Goal: Task Accomplishment & Management: Use online tool/utility

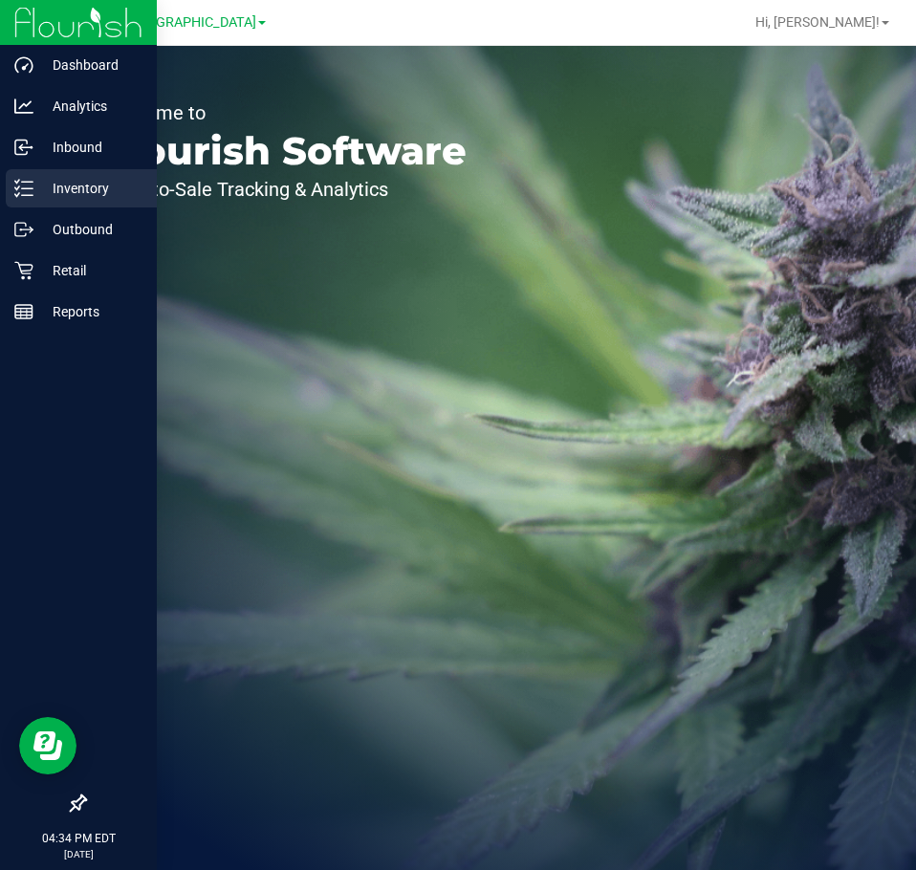
click at [68, 184] on p "Inventory" at bounding box center [90, 188] width 115 height 23
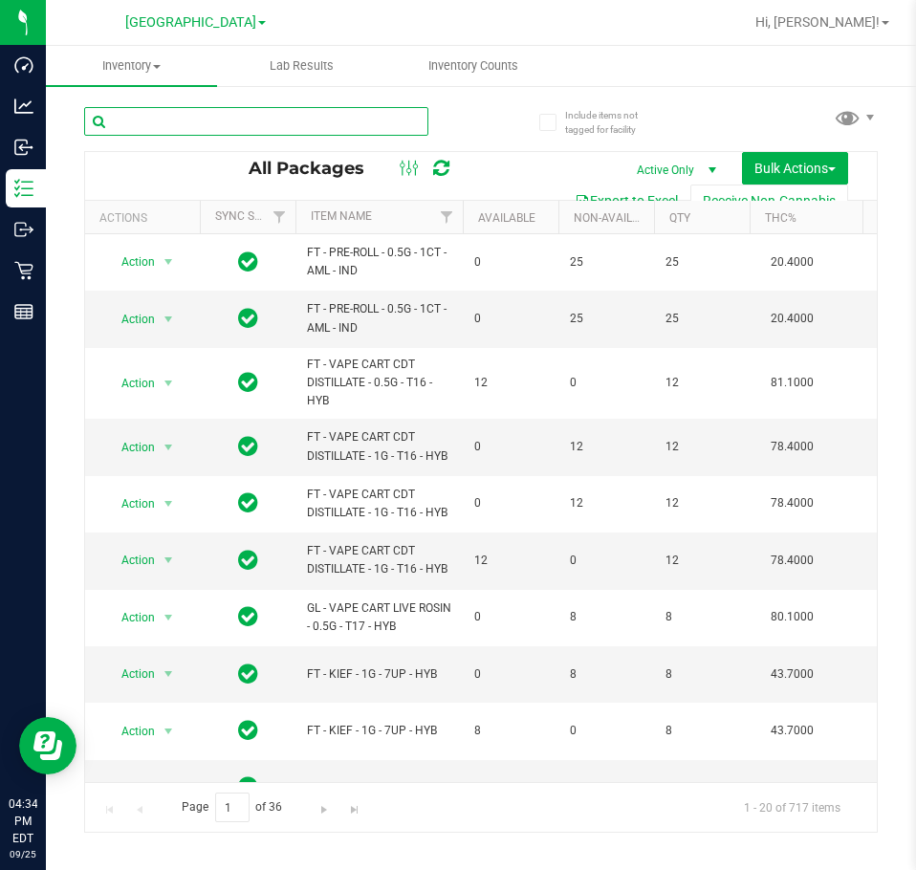
click at [252, 121] on input "text" at bounding box center [256, 121] width 344 height 29
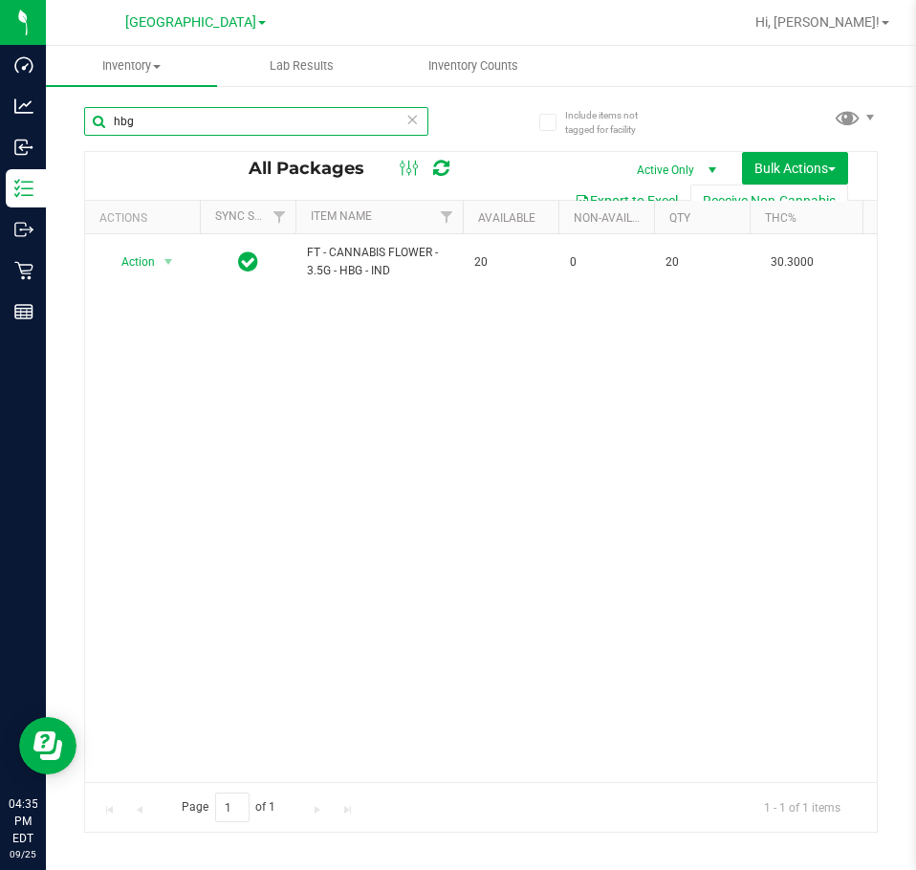
type input "hbg"
click at [237, 624] on div "Action Action Adjust qty Create package Edit attributes Global inventory Locate…" at bounding box center [481, 508] width 792 height 548
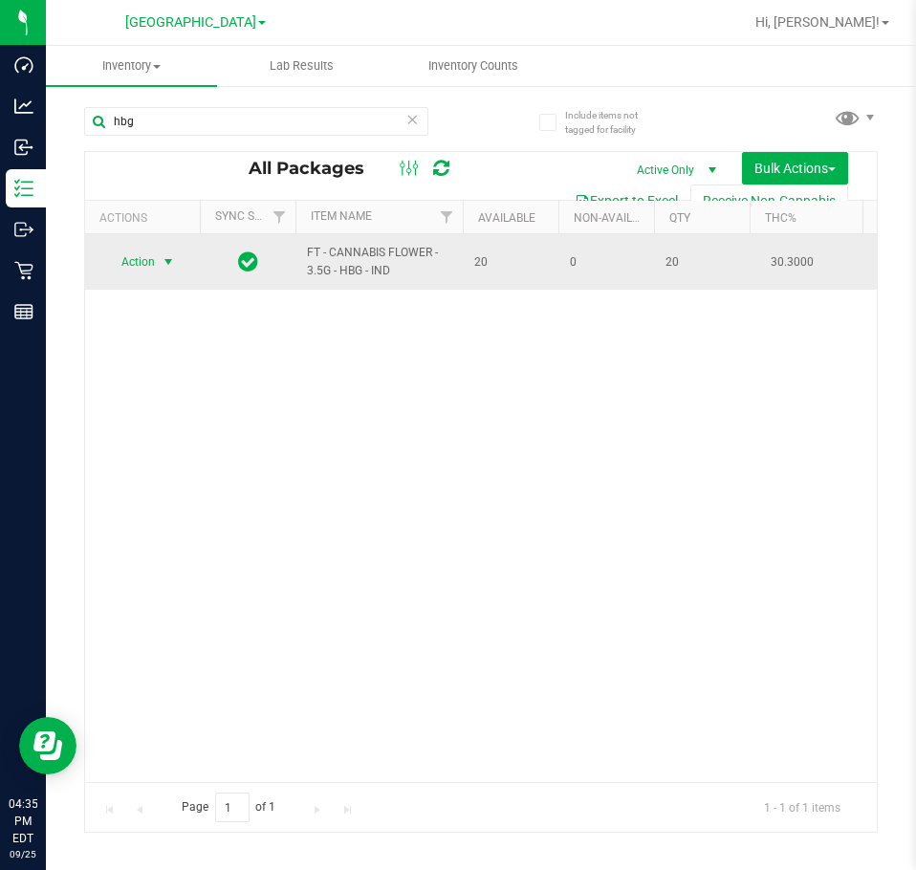
click at [142, 265] on span "Action" at bounding box center [130, 262] width 52 height 27
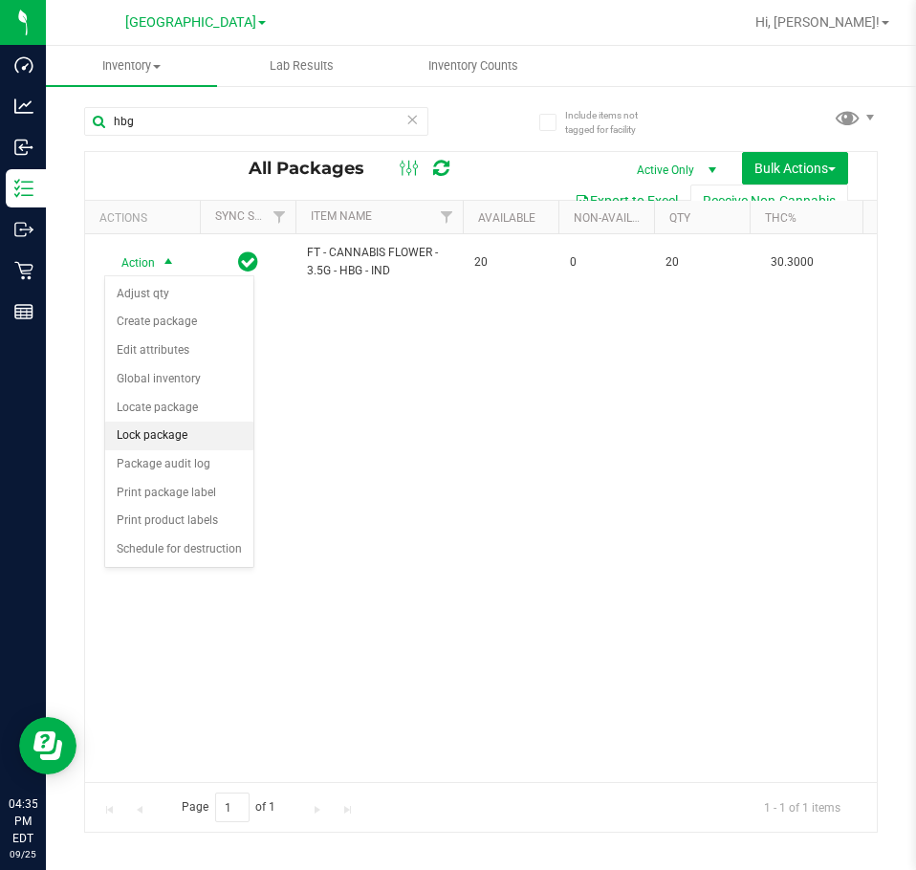
click at [169, 434] on li "Lock package" at bounding box center [179, 436] width 148 height 29
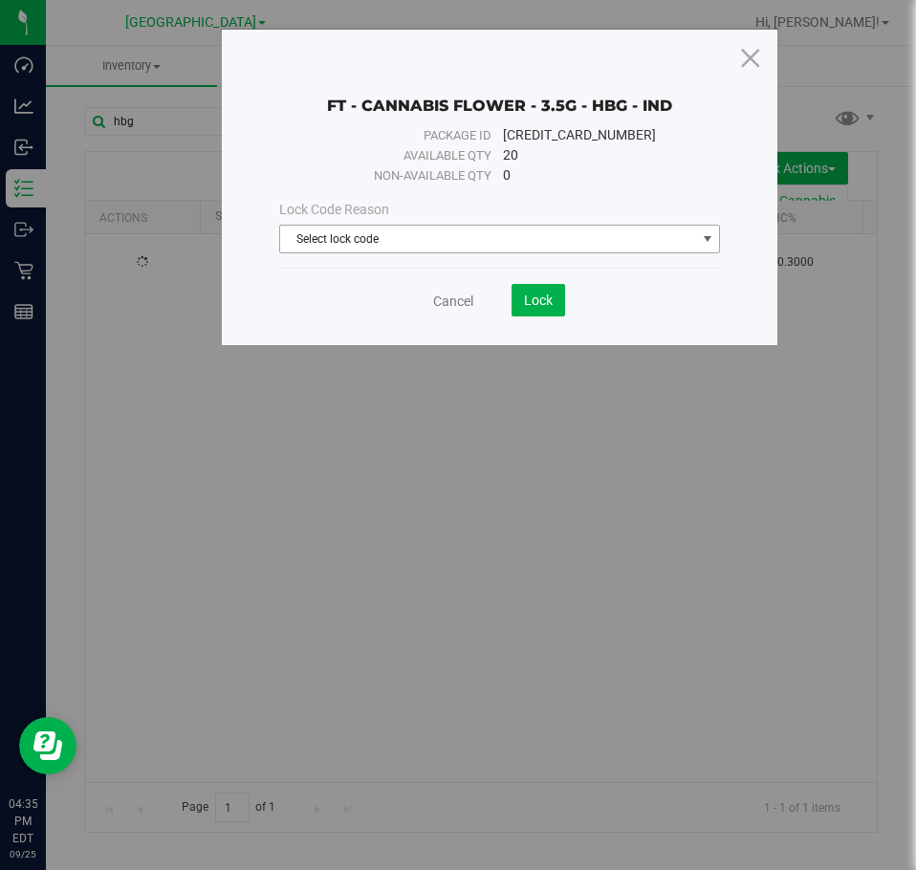
click at [487, 245] on span "Select lock code" at bounding box center [488, 239] width 416 height 27
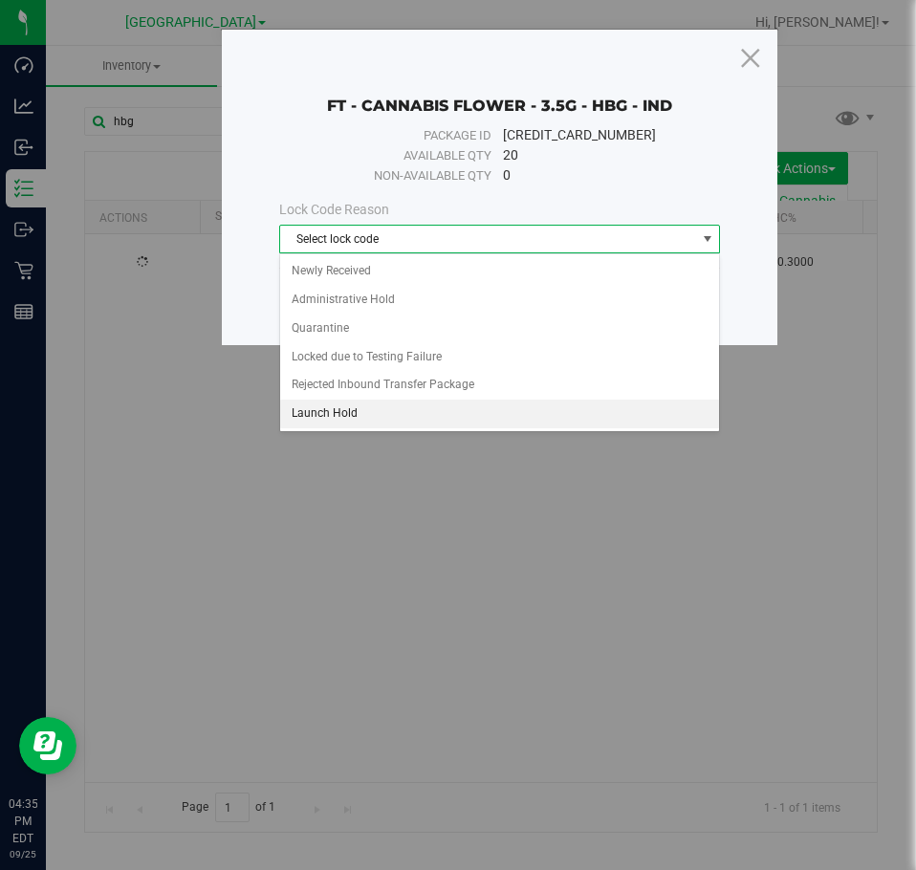
click at [440, 408] on li "Launch Hold" at bounding box center [500, 414] width 440 height 29
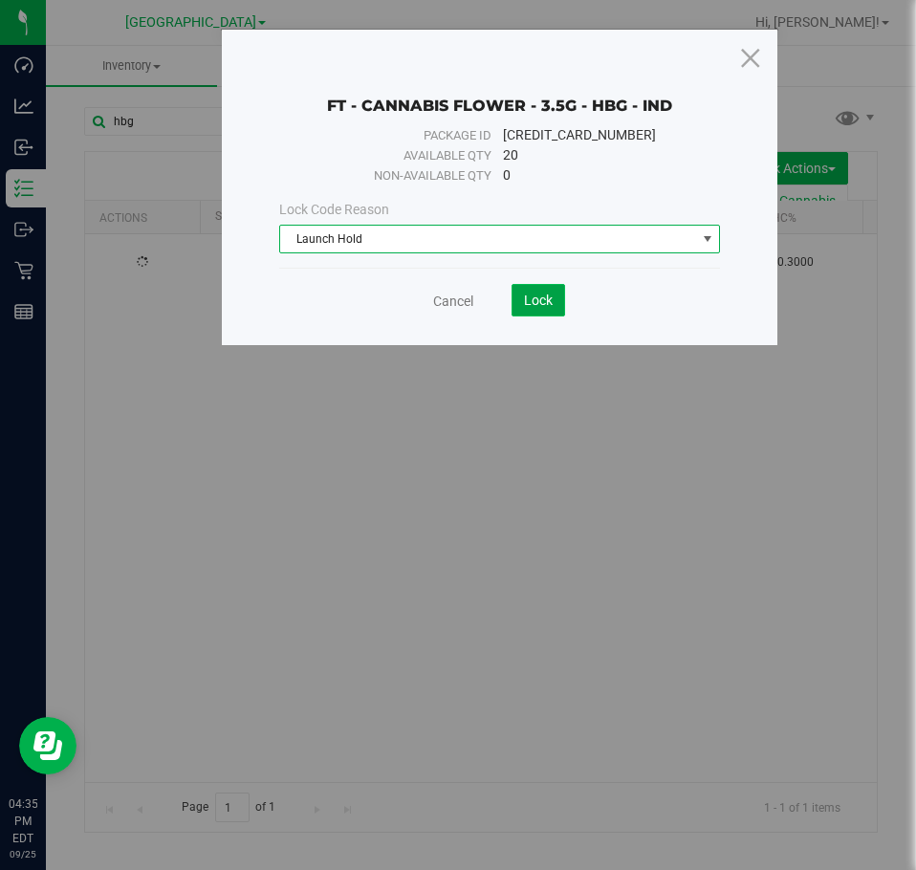
click at [539, 306] on span "Lock" at bounding box center [538, 300] width 29 height 15
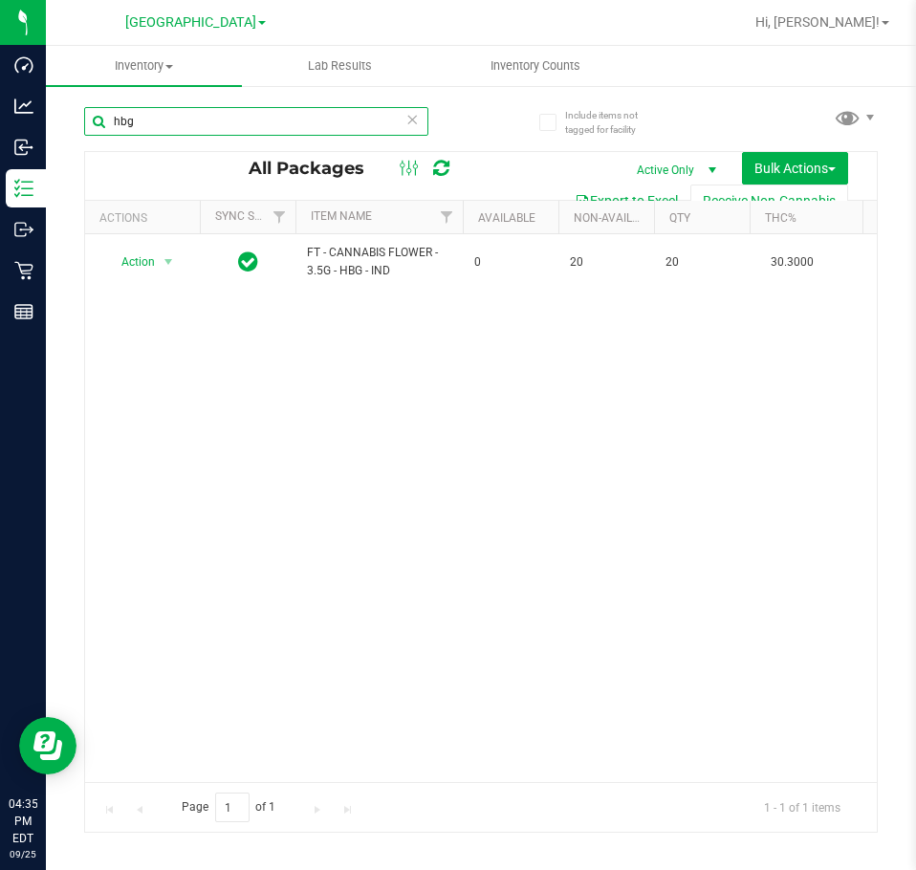
click at [168, 131] on input "hbg" at bounding box center [256, 121] width 344 height 29
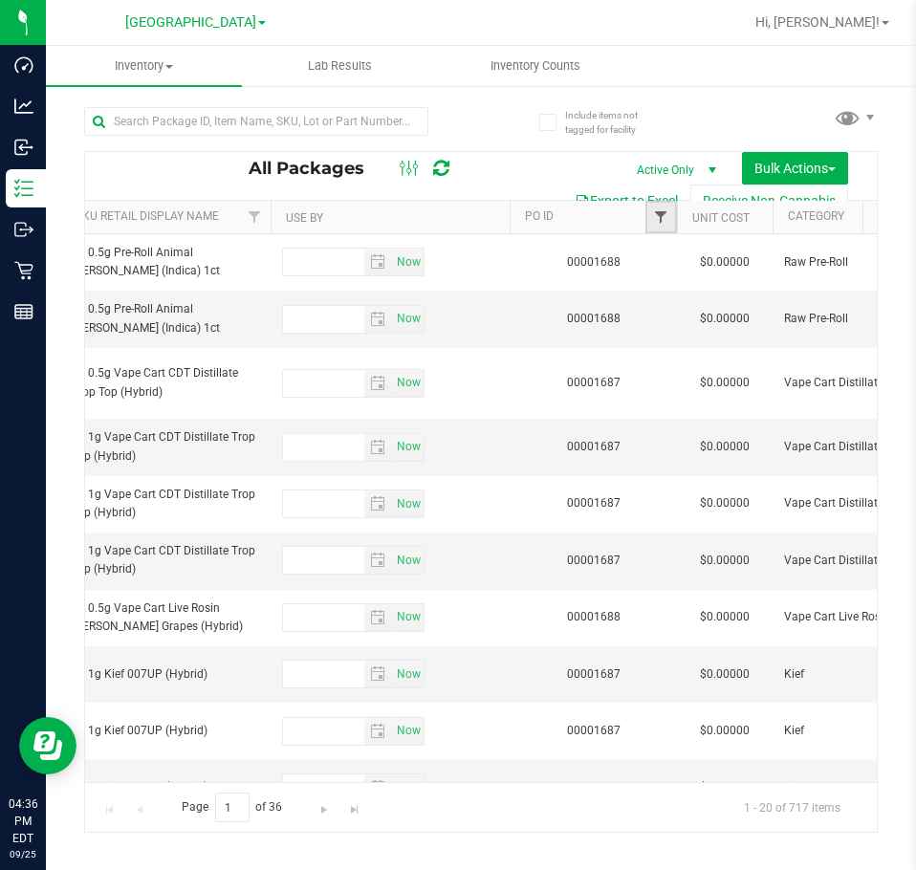
click at [660, 213] on span "Filter" at bounding box center [660, 216] width 15 height 15
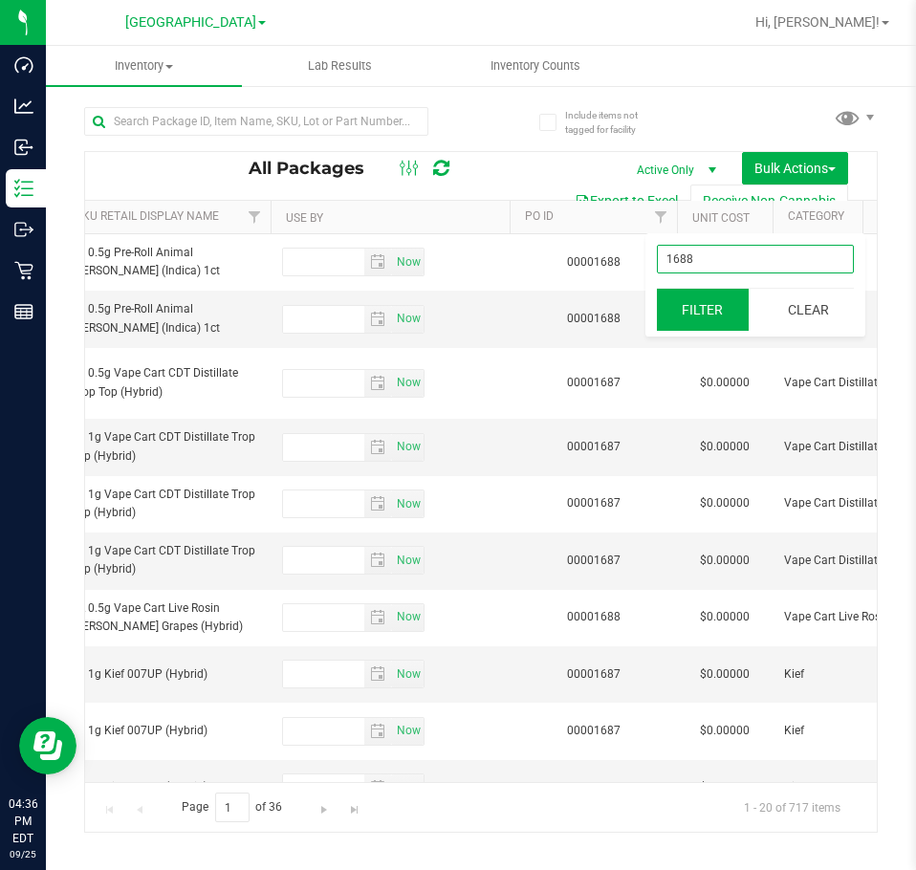
type input "1688"
click at [722, 320] on button "Filter" at bounding box center [703, 310] width 92 height 42
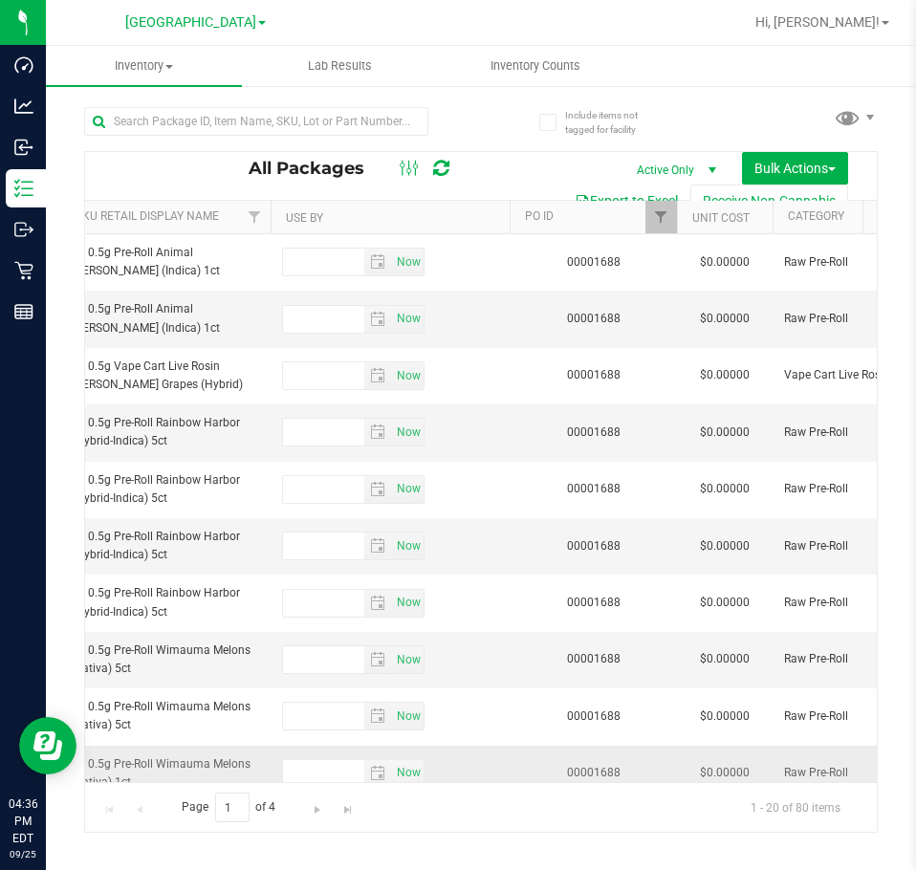
click at [439, 767] on div "Now" at bounding box center [368, 773] width 173 height 29
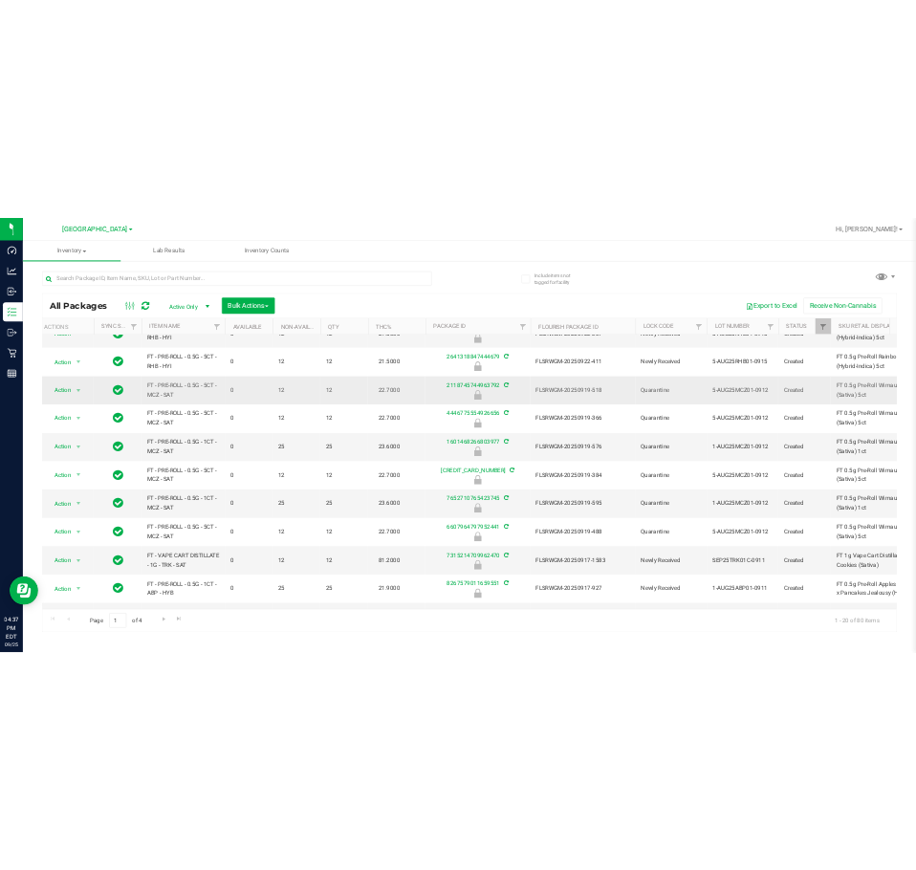
scroll to position [219, 11]
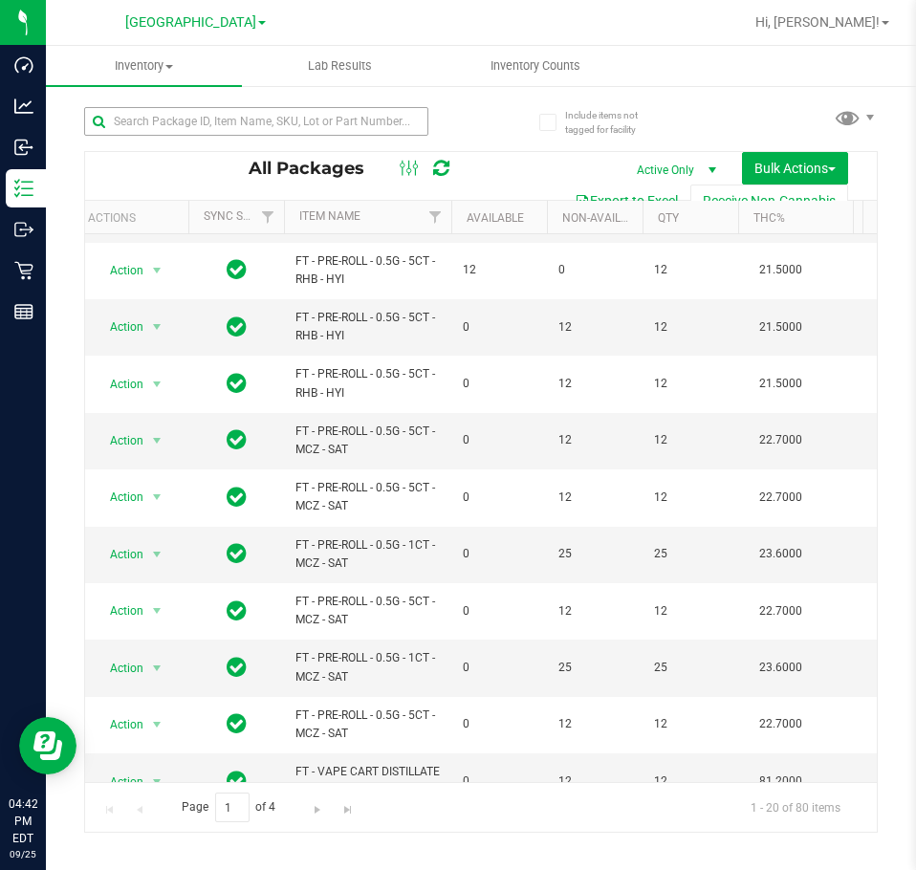
click at [259, 136] on div at bounding box center [256, 129] width 344 height 44
click at [251, 121] on input "text" at bounding box center [256, 121] width 344 height 29
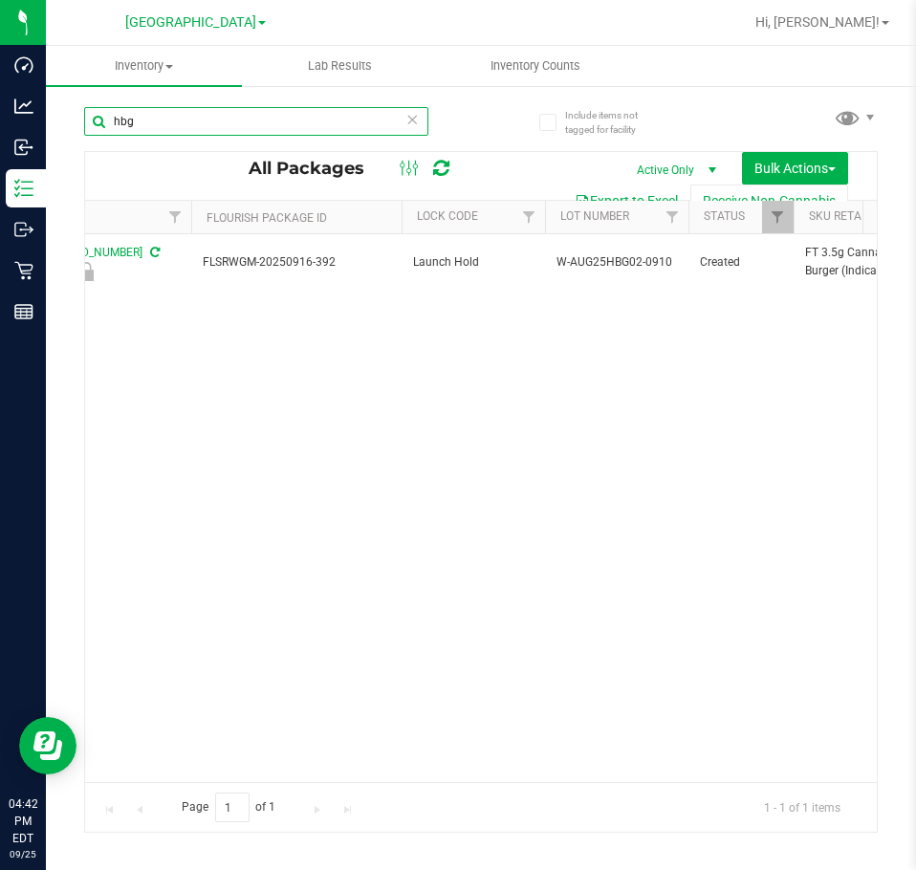
scroll to position [0, 999]
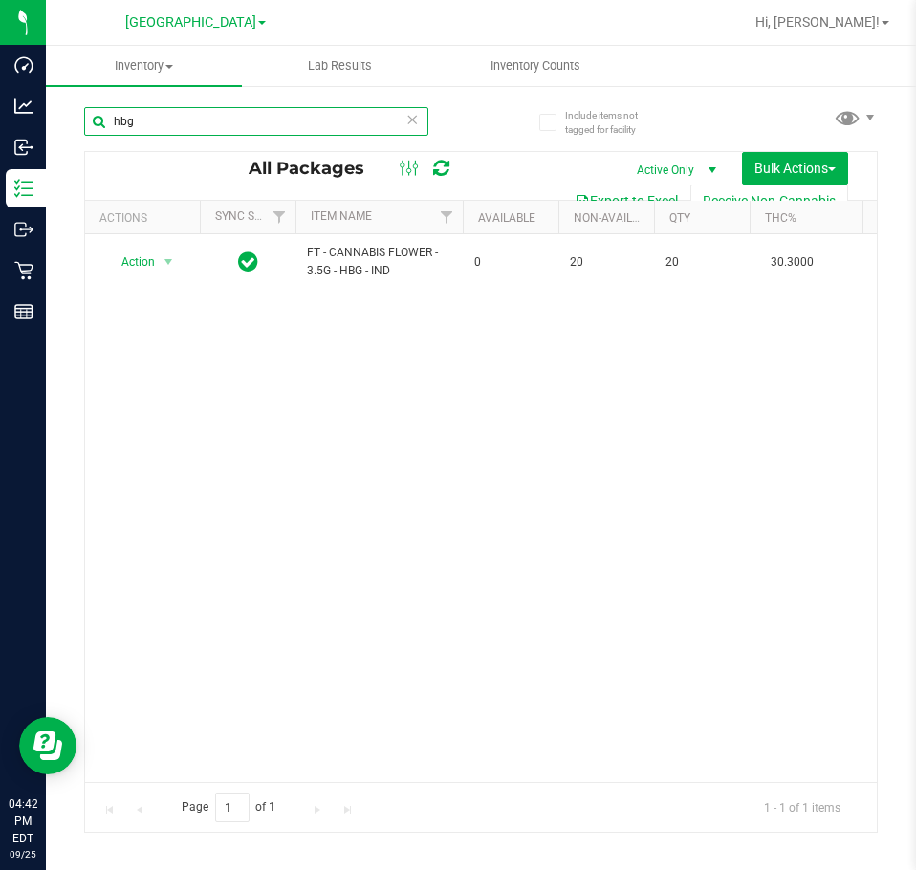
type input "hbg"
click at [674, 84] on ul "Inventory All packages All inventory Waste log Create inventory Lab Results Inv…" at bounding box center [504, 66] width 916 height 41
